Goal: Task Accomplishment & Management: Use online tool/utility

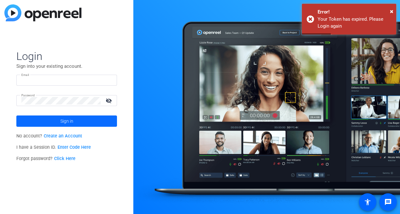
type input "[EMAIL_ADDRESS][DOMAIN_NAME]"
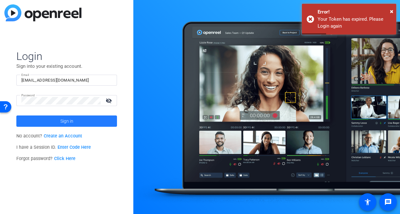
click at [57, 119] on span at bounding box center [66, 121] width 101 height 15
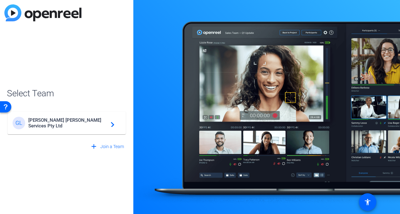
click at [70, 124] on span "[PERSON_NAME] [PERSON_NAME] Services Pty Ltd" at bounding box center [67, 123] width 79 height 11
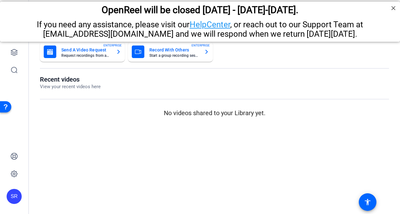
click at [81, 49] on mat-card-title "Send A Video Request" at bounding box center [86, 50] width 50 height 8
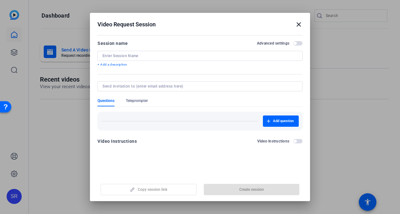
click at [187, 57] on input at bounding box center [199, 55] width 195 height 5
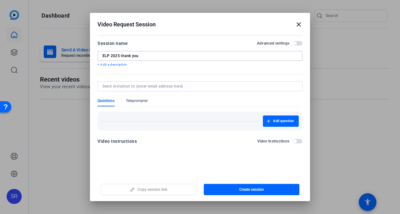
type input "ELP 2025 thank you"
click at [155, 87] on input at bounding box center [198, 86] width 192 height 5
click at [231, 190] on span "button" at bounding box center [252, 189] width 96 height 15
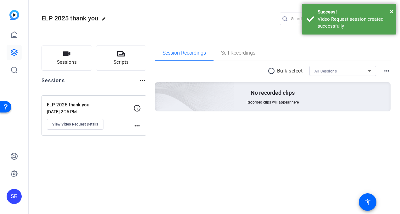
click at [74, 108] on p "ELP 2025 thank you" at bounding box center [90, 104] width 86 height 7
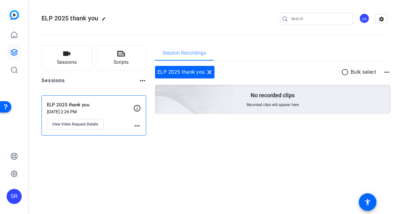
click at [138, 126] on mat-icon "more_horiz" at bounding box center [137, 126] width 8 height 8
click at [72, 106] on div at bounding box center [200, 107] width 400 height 214
click at [389, 74] on mat-icon "more_horiz" at bounding box center [387, 72] width 8 height 8
click at [262, 147] on div at bounding box center [200, 107] width 400 height 214
click at [66, 54] on icon "button" at bounding box center [66, 54] width 7 height 4
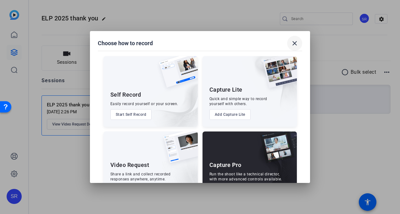
click at [297, 43] on mat-icon "close" at bounding box center [295, 44] width 8 height 8
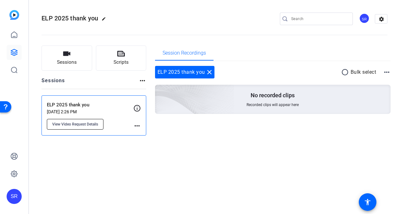
click at [75, 123] on span "View Video Request Details" at bounding box center [75, 124] width 46 height 5
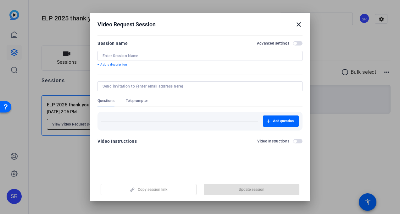
type input "ELP 2025 thank you"
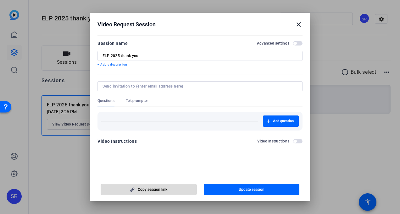
click at [160, 189] on span "Copy session link" at bounding box center [153, 189] width 30 height 5
drag, startPoint x: 298, startPoint y: 24, endPoint x: 269, endPoint y: 1, distance: 37.1
click at [296, 24] on mat-icon "close" at bounding box center [299, 25] width 8 height 8
